Goal: Task Accomplishment & Management: Manage account settings

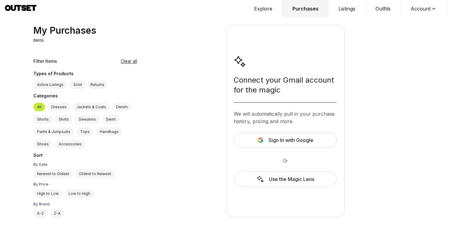
click at [427, 4] on button "Account" at bounding box center [424, 8] width 46 height 17
click at [396, 22] on span "Profile" at bounding box center [420, 20] width 54 height 11
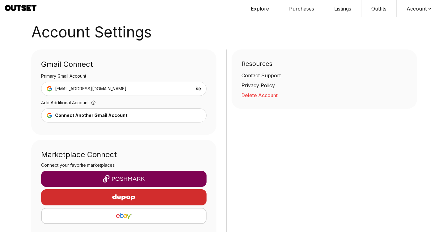
click at [198, 89] on icon at bounding box center [198, 89] width 6 height 6
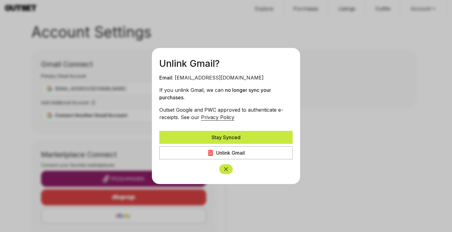
click at [233, 153] on div "Unlink Gmail" at bounding box center [230, 152] width 29 height 7
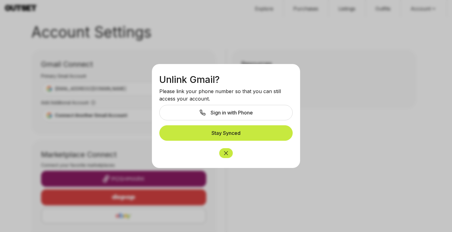
click at [226, 150] on icon "Close" at bounding box center [226, 153] width 6 height 6
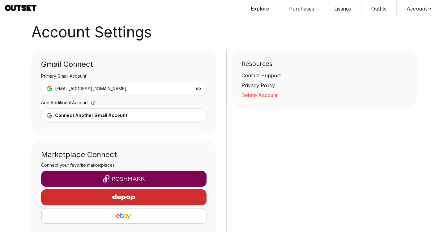
click at [197, 87] on icon at bounding box center [198, 88] width 5 height 4
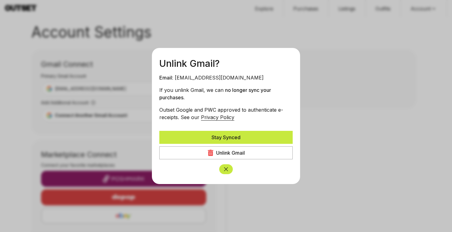
click at [225, 150] on div "Unlink Gmail" at bounding box center [230, 152] width 29 height 7
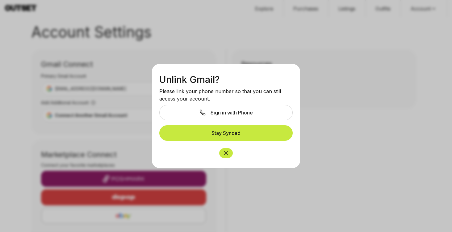
click at [227, 157] on button "Close" at bounding box center [226, 153] width 14 height 10
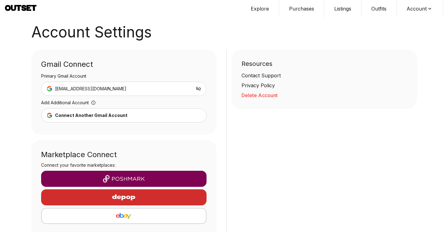
click at [268, 6] on button "Account" at bounding box center [419, 8] width 46 height 17
click at [268, 22] on span "Profile" at bounding box center [415, 20] width 54 height 11
click at [261, 94] on button "Delete Account" at bounding box center [324, 94] width 166 height 7
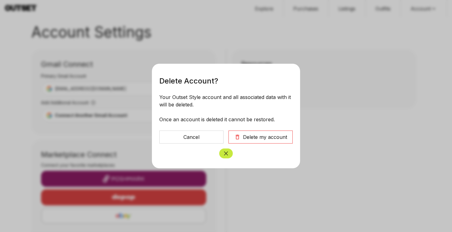
click at [263, 134] on div "Delete my account" at bounding box center [265, 136] width 44 height 7
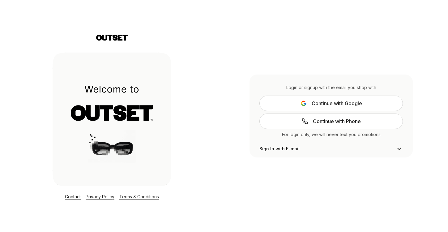
click at [268, 100] on span "Continue with Google" at bounding box center [336, 102] width 50 height 7
